Goal: Check status: Check status

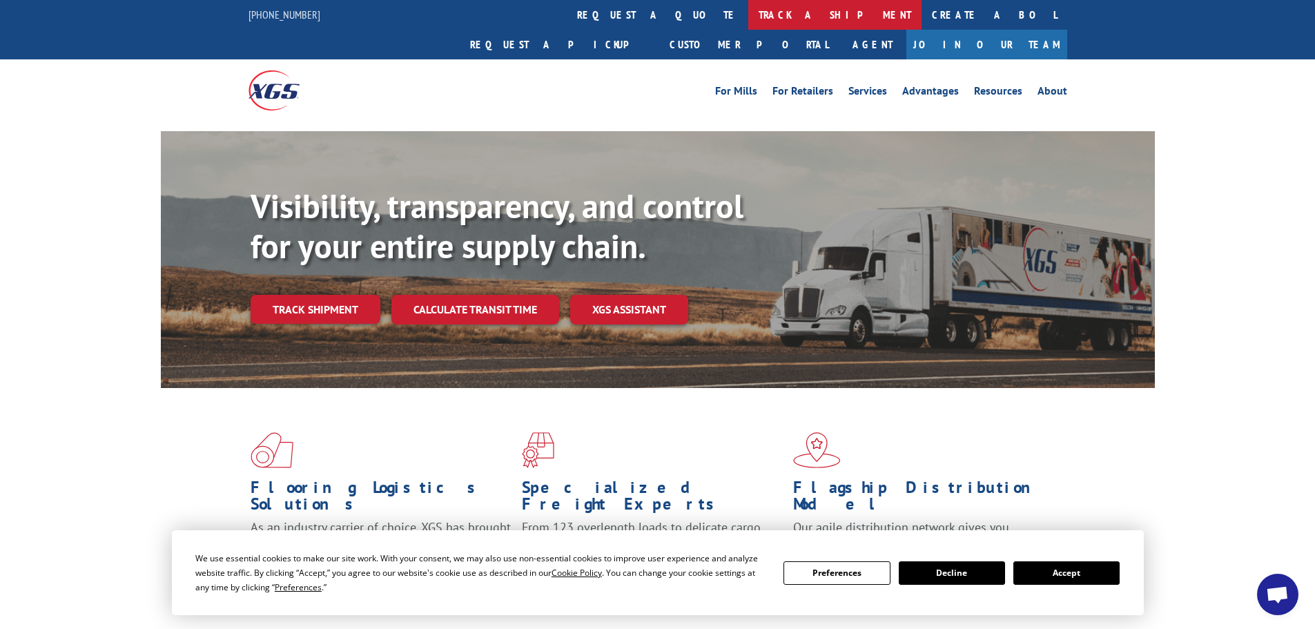
click at [748, 14] on link "track a shipment" at bounding box center [834, 15] width 173 height 30
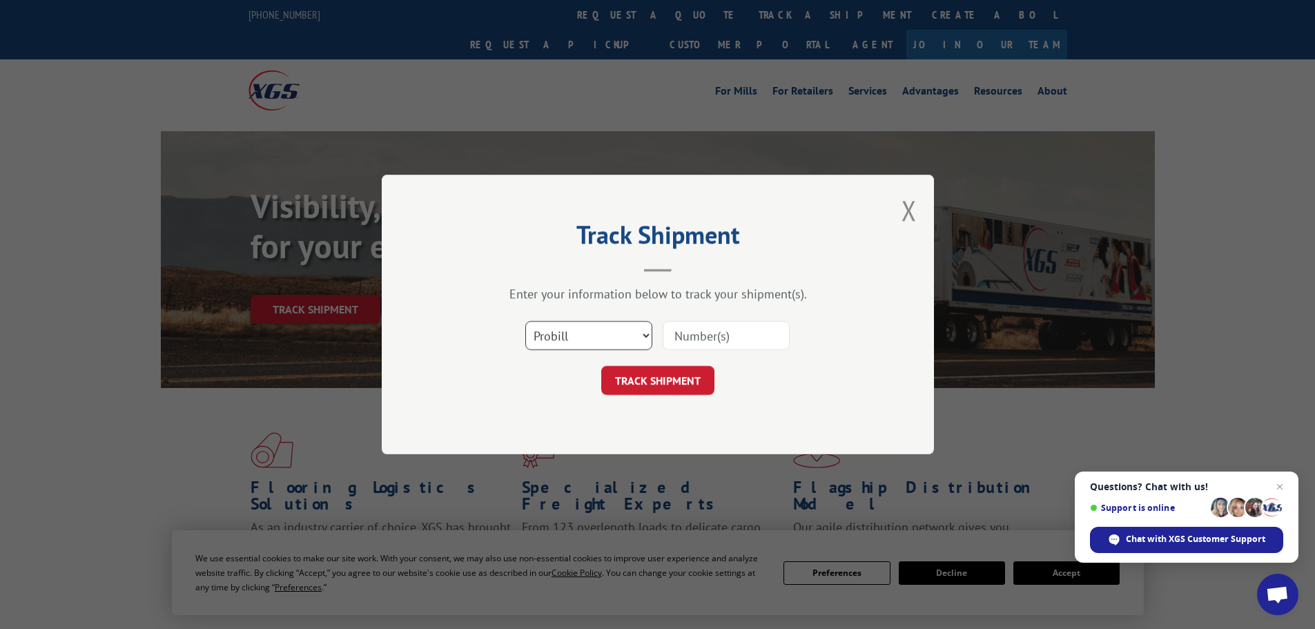
click at [598, 330] on select "Select category... Probill BOL PO" at bounding box center [588, 335] width 127 height 29
select select "bol"
click at [525, 321] on select "Select category... Probill BOL PO" at bounding box center [588, 335] width 127 height 29
click at [698, 333] on input at bounding box center [726, 335] width 127 height 29
paste input "6814178"
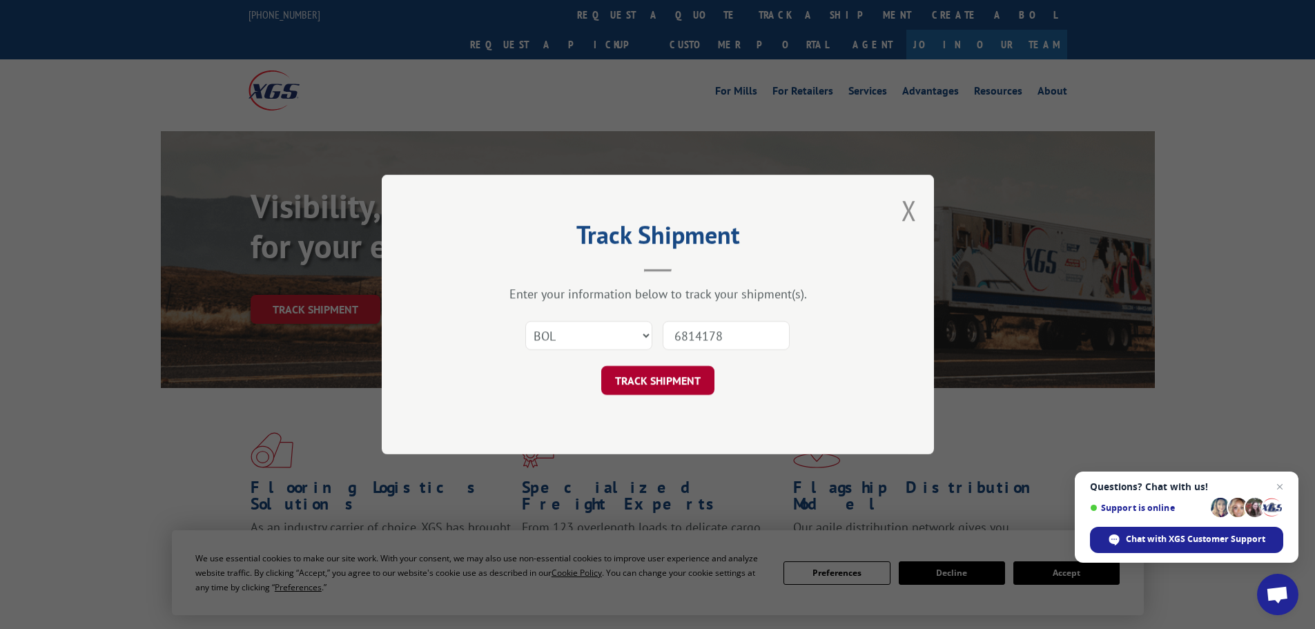
type input "6814178"
click at [641, 379] on button "TRACK SHIPMENT" at bounding box center [657, 380] width 113 height 29
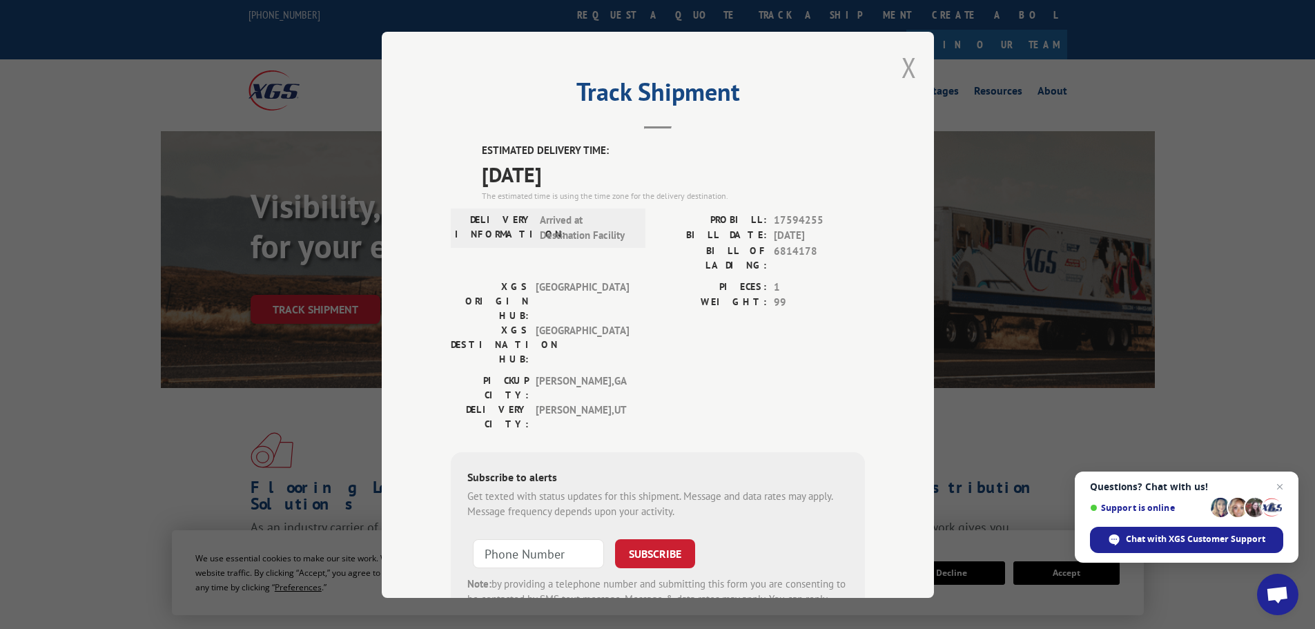
click at [906, 68] on button "Close modal" at bounding box center [909, 67] width 15 height 37
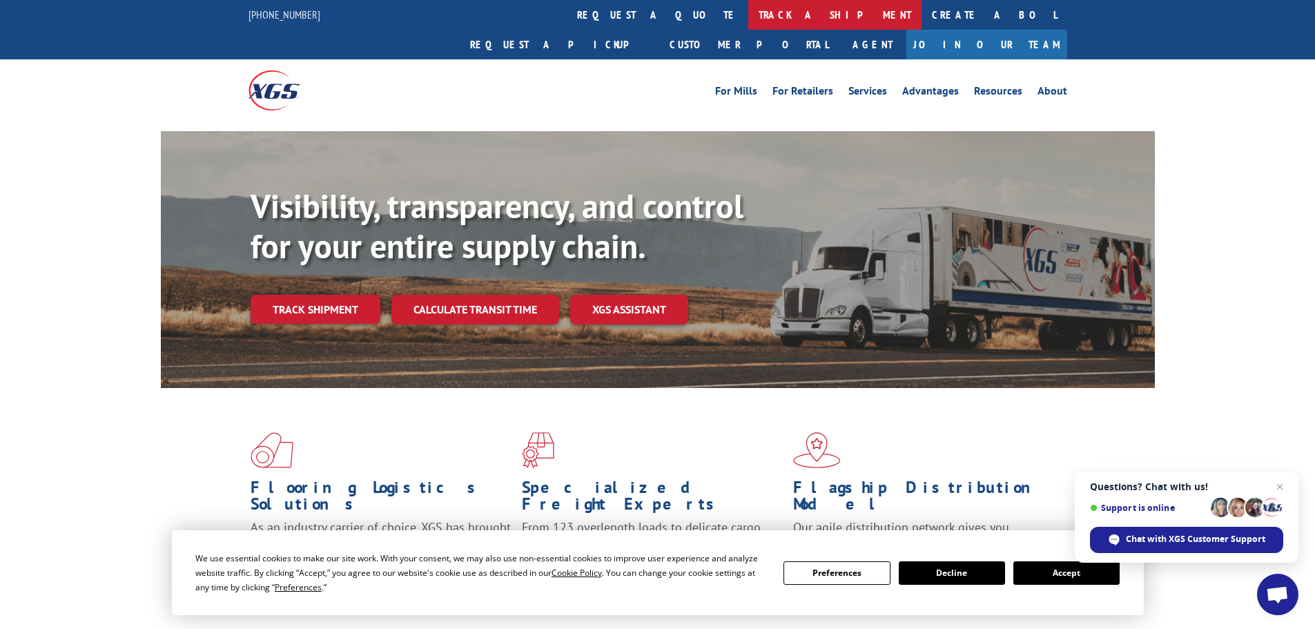
click at [748, 12] on link "track a shipment" at bounding box center [834, 15] width 173 height 30
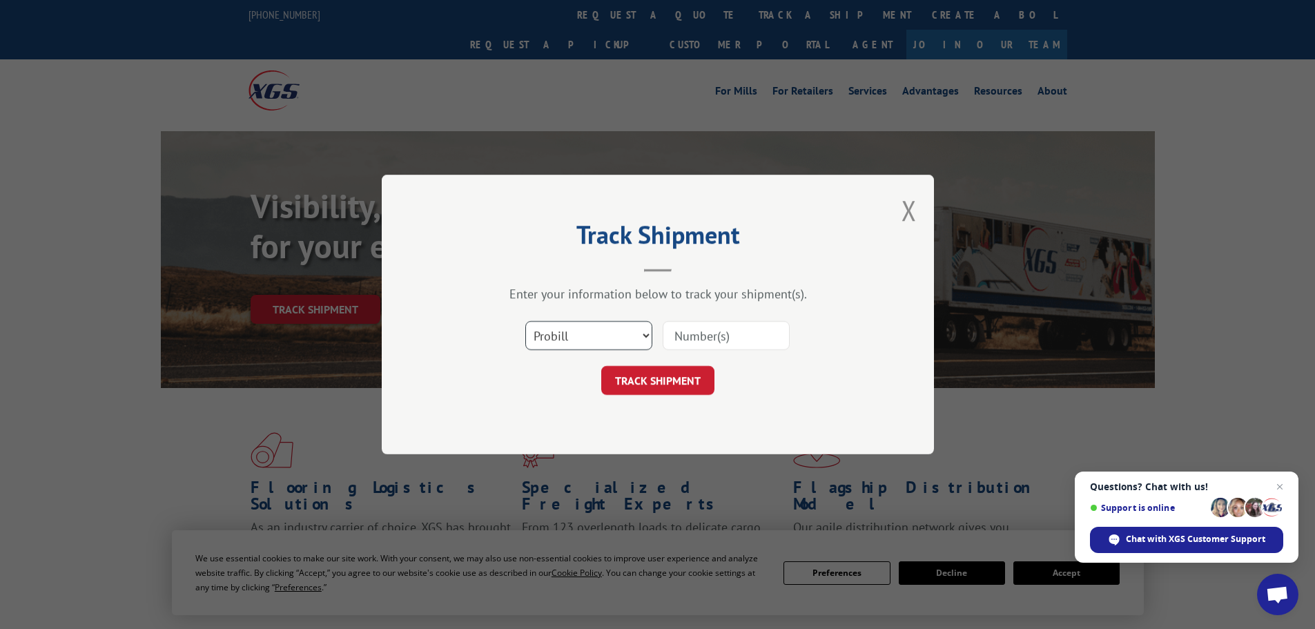
click at [554, 334] on select "Select category... Probill BOL PO" at bounding box center [588, 335] width 127 height 29
select select "bol"
click at [525, 321] on select "Select category... Probill BOL PO" at bounding box center [588, 335] width 127 height 29
click at [685, 334] on input at bounding box center [726, 335] width 127 height 29
paste input "5244278"
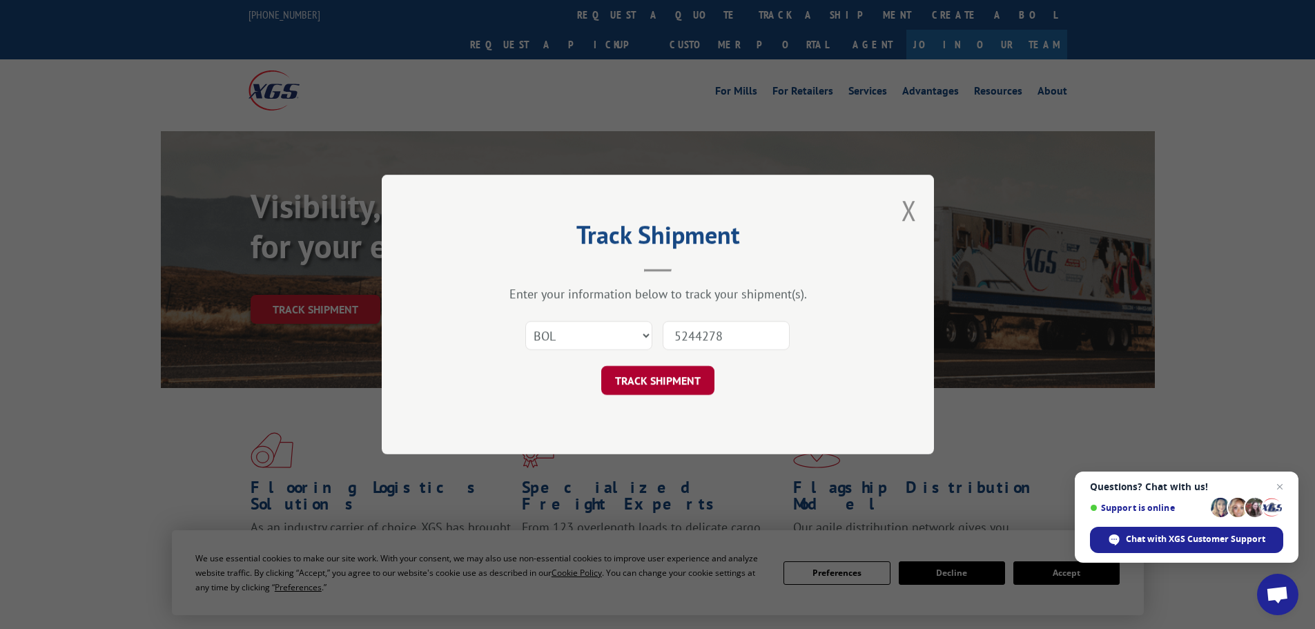
type input "5244278"
click at [640, 375] on button "TRACK SHIPMENT" at bounding box center [657, 380] width 113 height 29
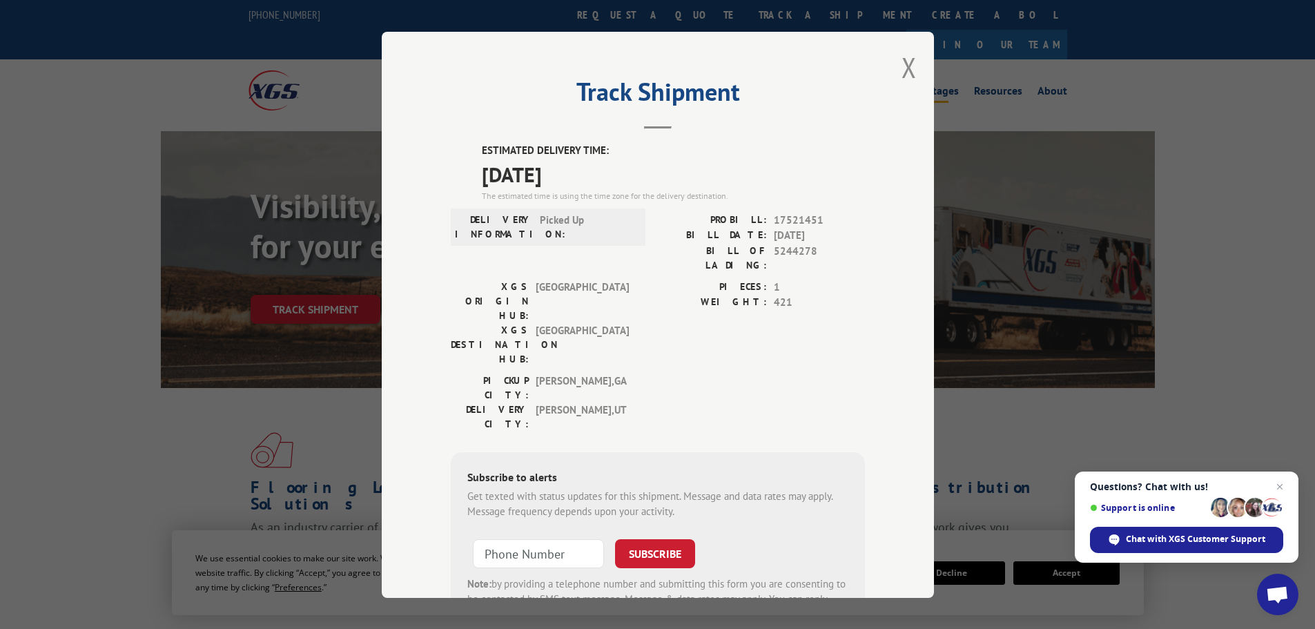
click at [906, 69] on button "Close modal" at bounding box center [909, 67] width 15 height 37
